Goal: Information Seeking & Learning: Learn about a topic

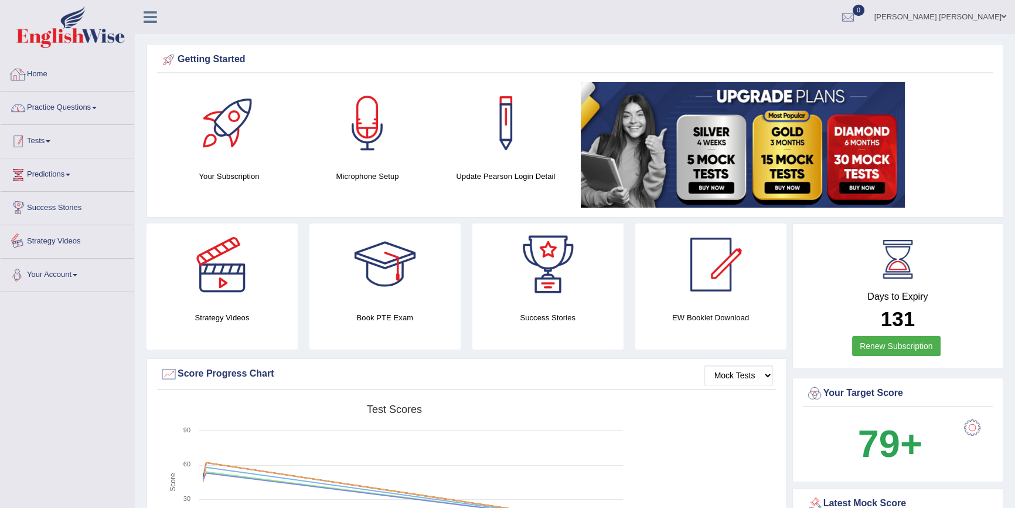
click at [87, 108] on link "Practice Questions" at bounding box center [68, 105] width 134 height 29
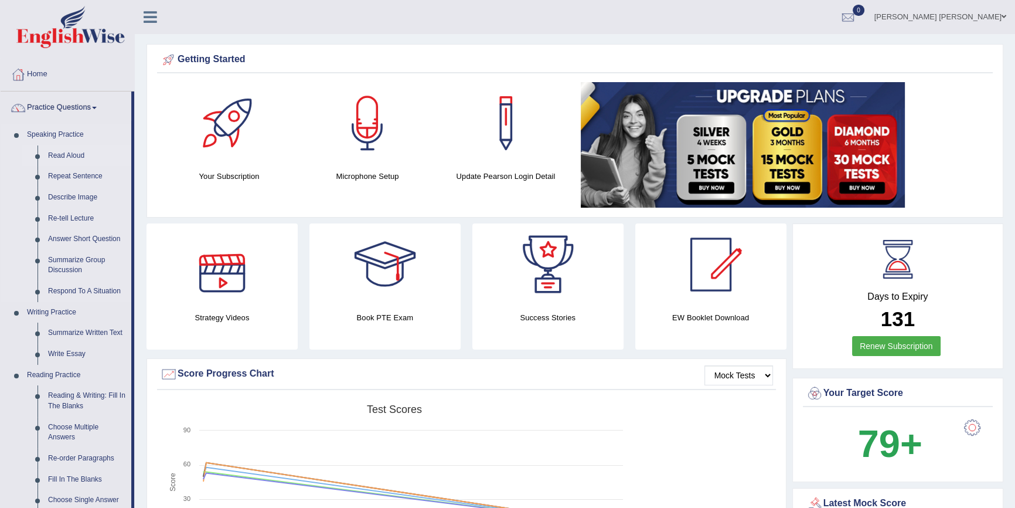
click at [82, 151] on link "Read Aloud" at bounding box center [87, 155] width 89 height 21
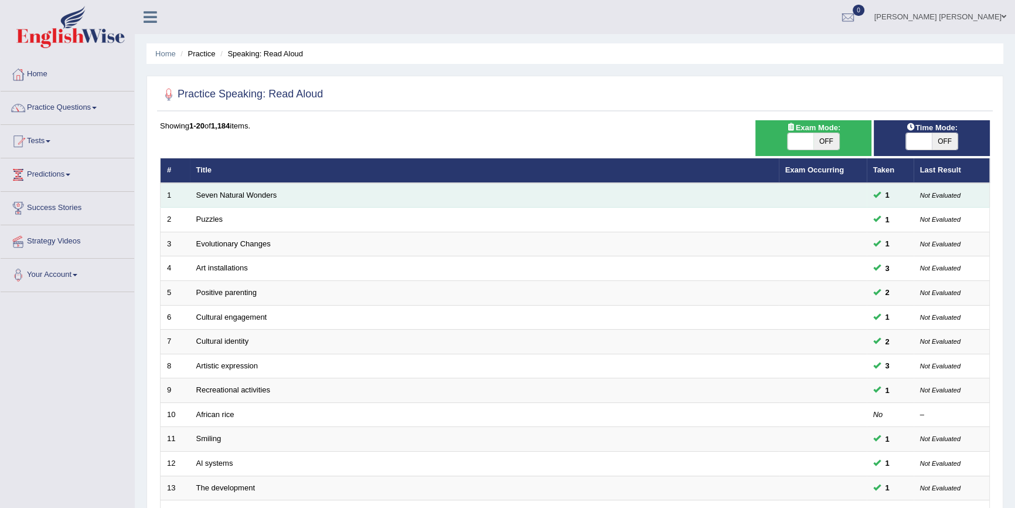
click at [240, 188] on td "Seven Natural Wonders" at bounding box center [484, 195] width 589 height 25
click at [236, 200] on td "Seven Natural Wonders" at bounding box center [484, 195] width 589 height 25
click at [244, 196] on link "Seven Natural Wonders" at bounding box center [236, 194] width 81 height 9
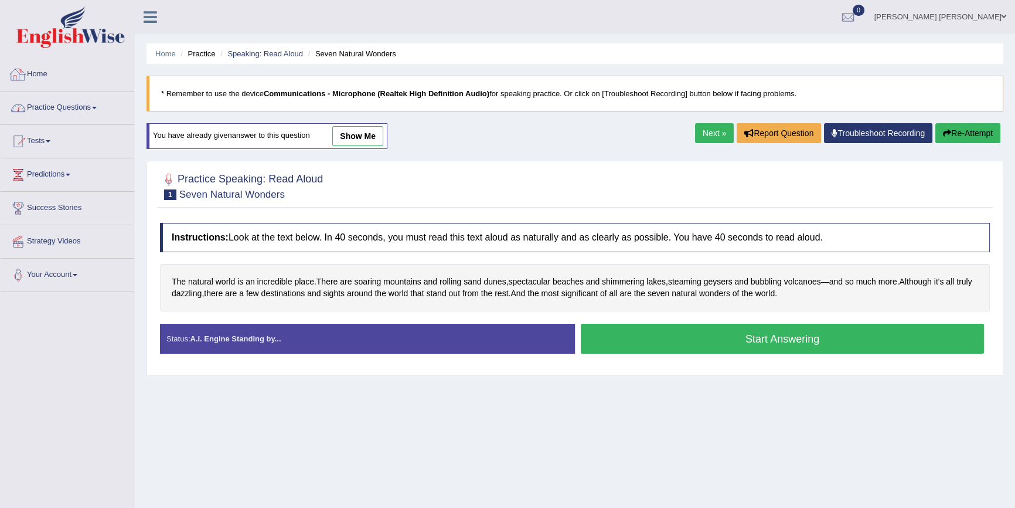
click at [82, 103] on link "Practice Questions" at bounding box center [68, 105] width 134 height 29
